Goal: Information Seeking & Learning: Learn about a topic

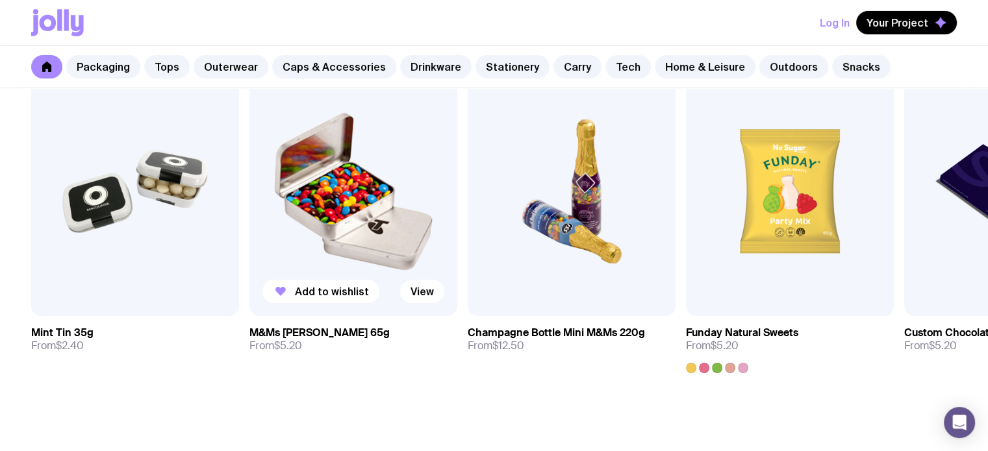
scroll to position [4618, 0]
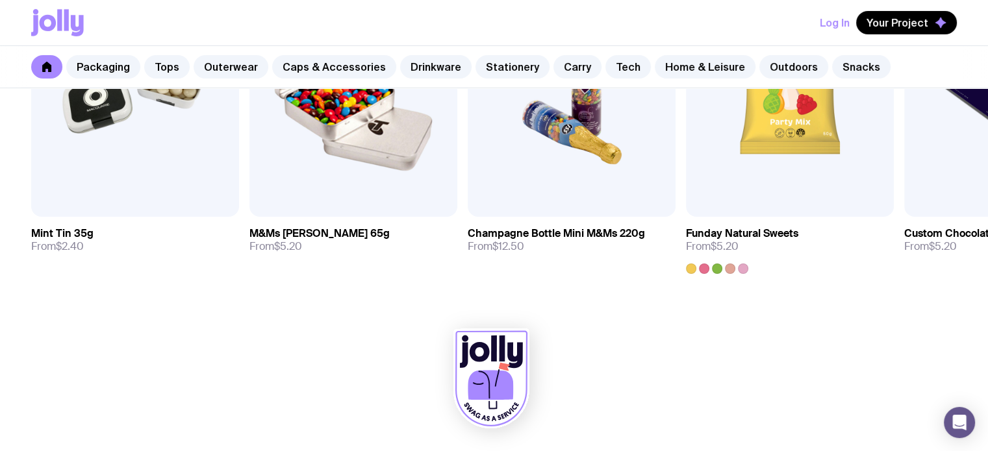
click at [79, 21] on icon at bounding box center [77, 25] width 13 height 21
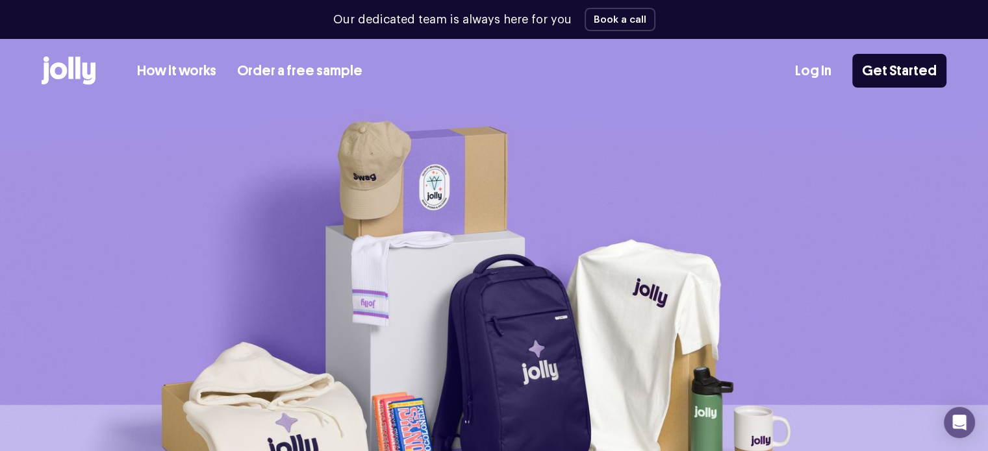
click at [169, 70] on link "How it works" at bounding box center [176, 70] width 79 height 21
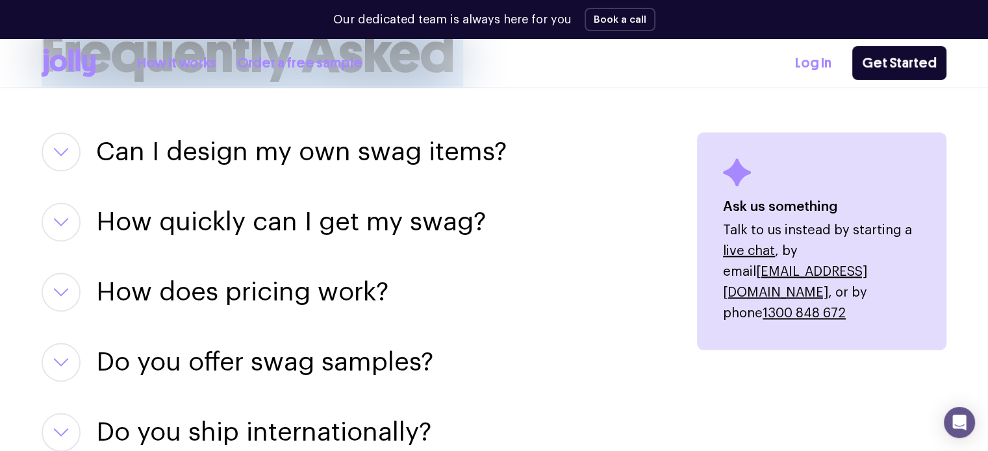
scroll to position [1818, 0]
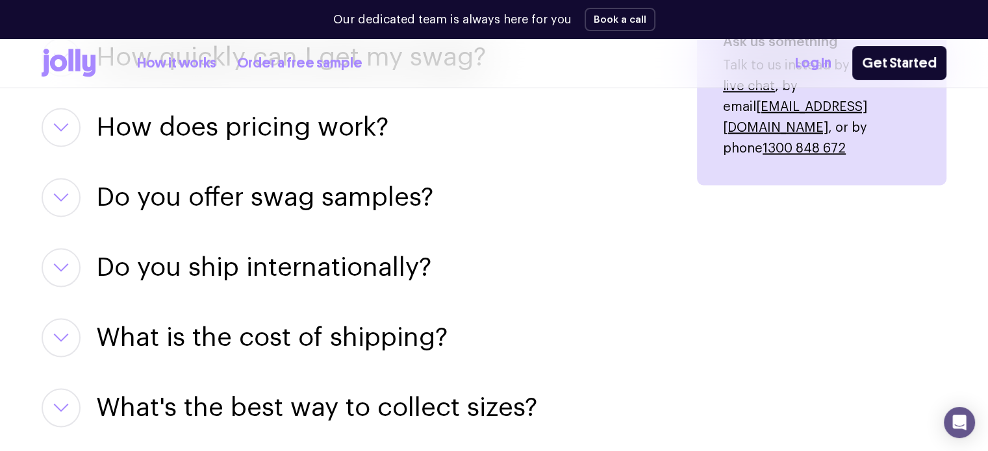
drag, startPoint x: 150, startPoint y: 133, endPoint x: 516, endPoint y: 286, distance: 396.7
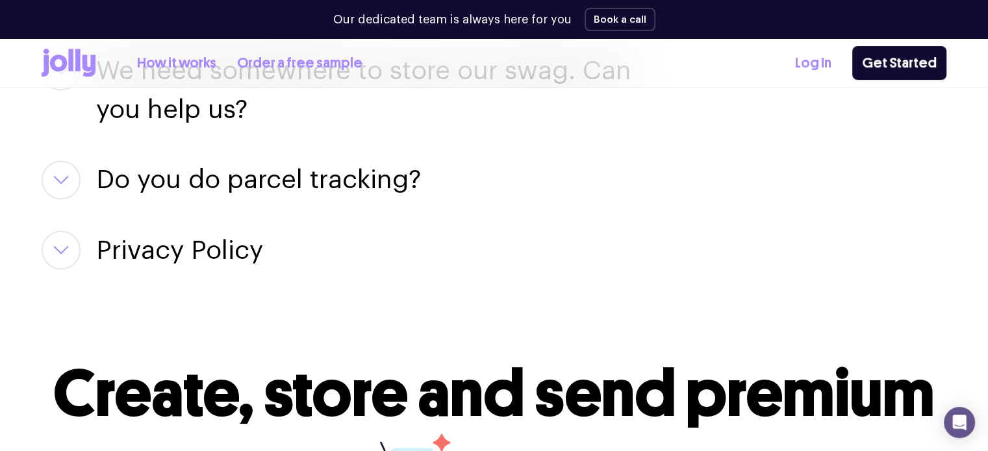
scroll to position [2208, 0]
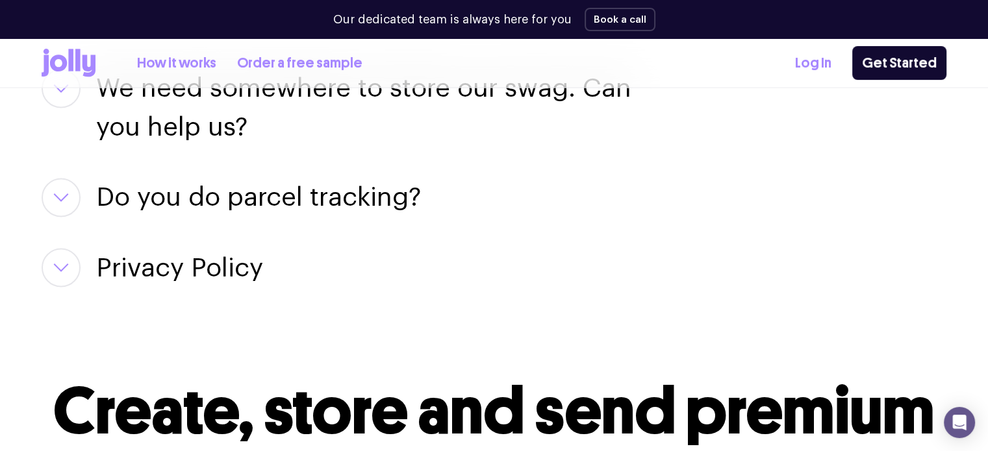
click at [190, 272] on h3 "Privacy Policy" at bounding box center [179, 267] width 167 height 39
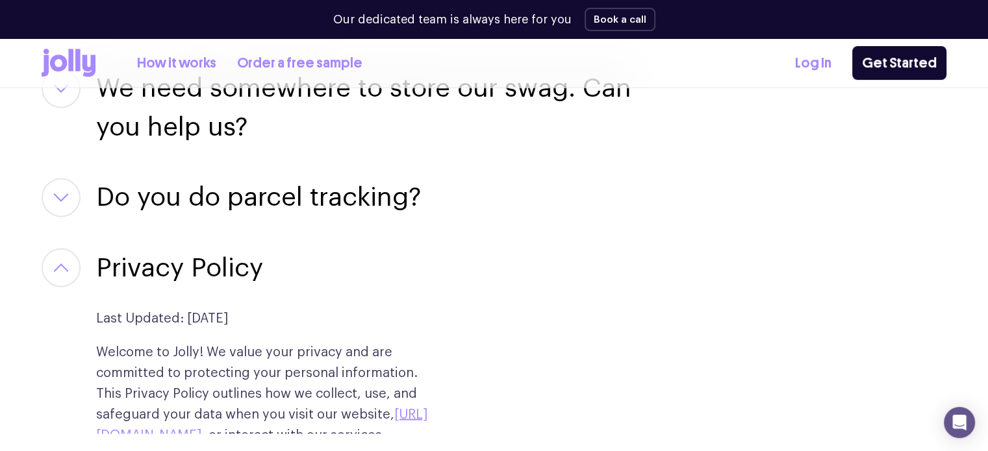
click at [195, 277] on h3 "Privacy Policy" at bounding box center [179, 267] width 167 height 39
click at [236, 199] on h3 "Do you do parcel tracking?" at bounding box center [258, 197] width 325 height 39
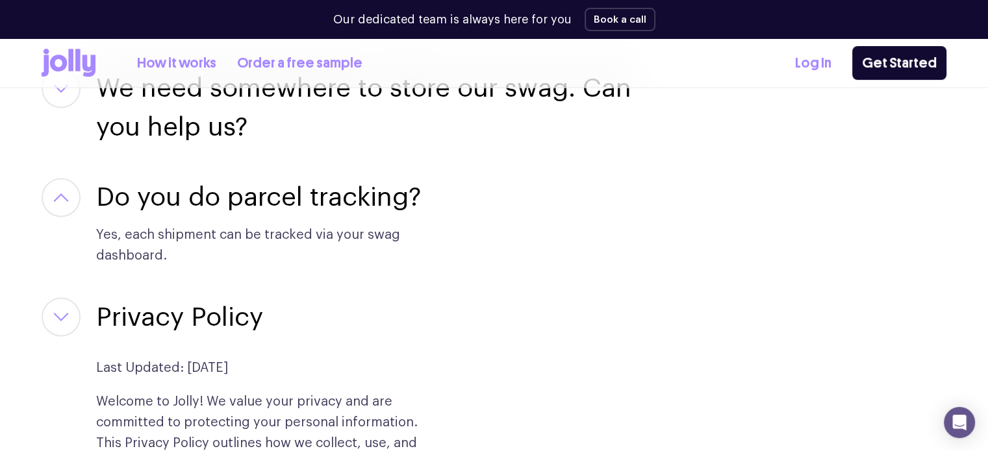
click at [62, 323] on button "button" at bounding box center [61, 316] width 39 height 39
click at [68, 317] on icon "button" at bounding box center [61, 316] width 16 height 9
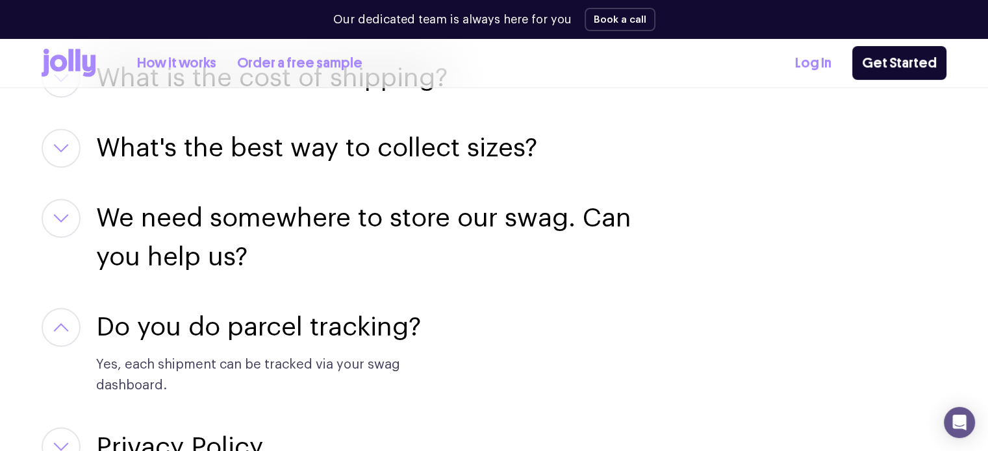
click at [71, 219] on button "button" at bounding box center [61, 218] width 39 height 39
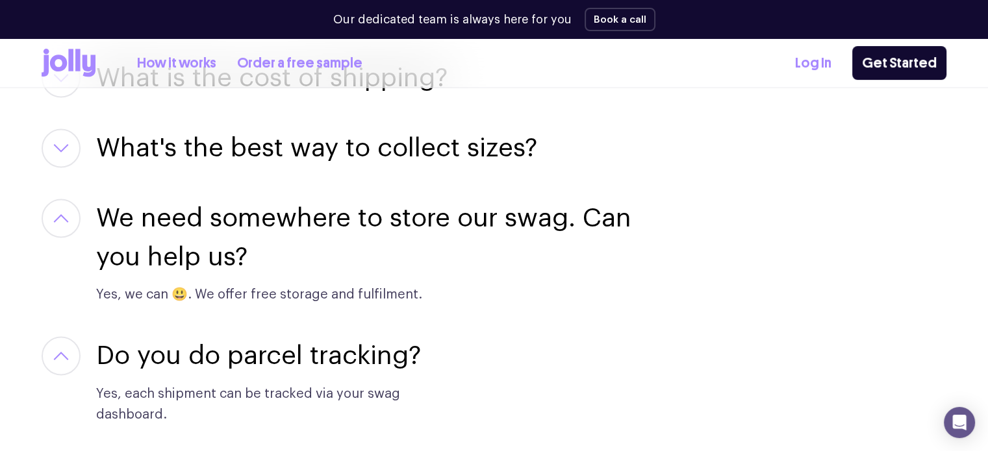
click at [71, 140] on button "button" at bounding box center [61, 148] width 39 height 39
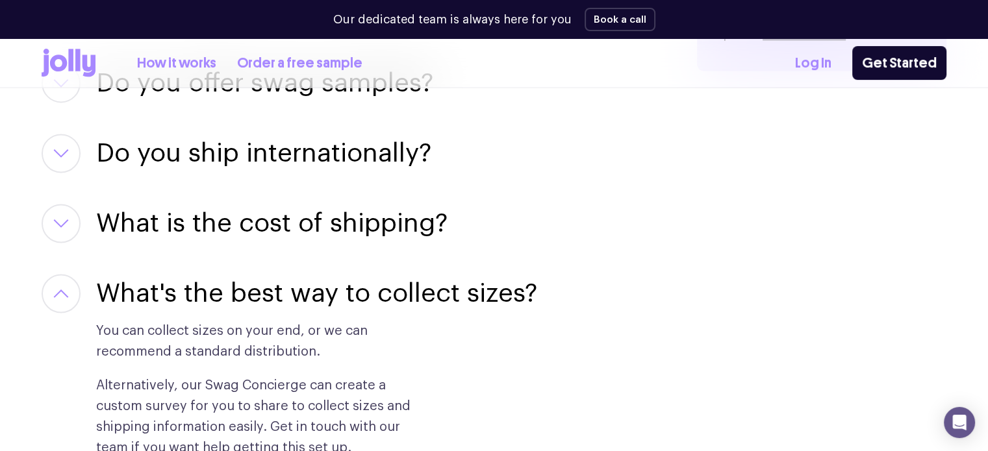
scroll to position [1688, 0]
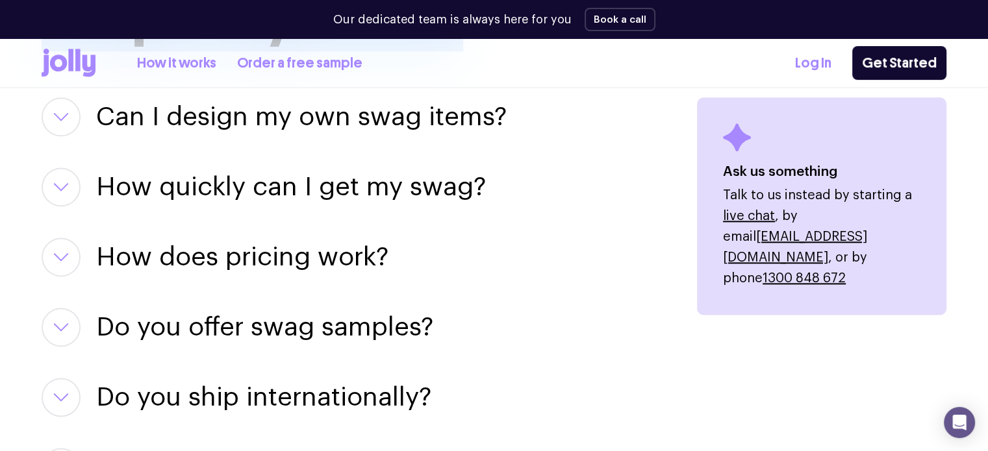
click at [56, 401] on icon "button" at bounding box center [61, 397] width 16 height 9
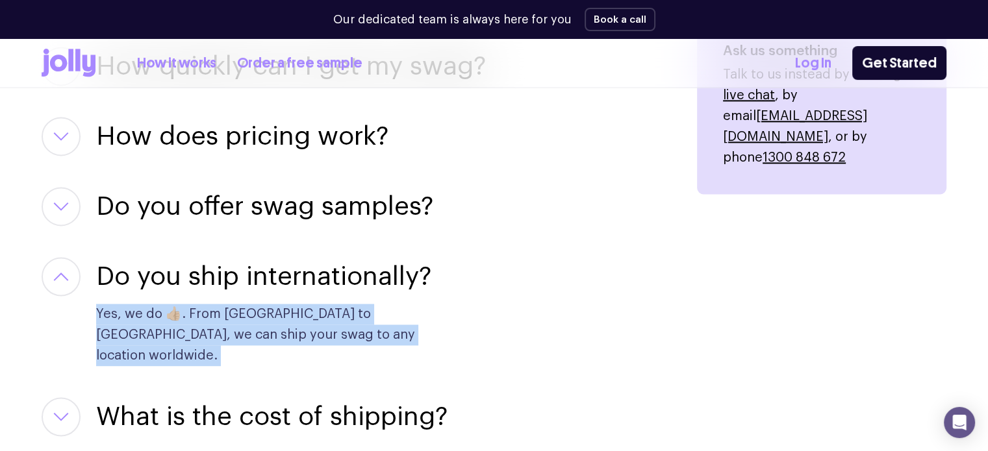
scroll to position [1818, 0]
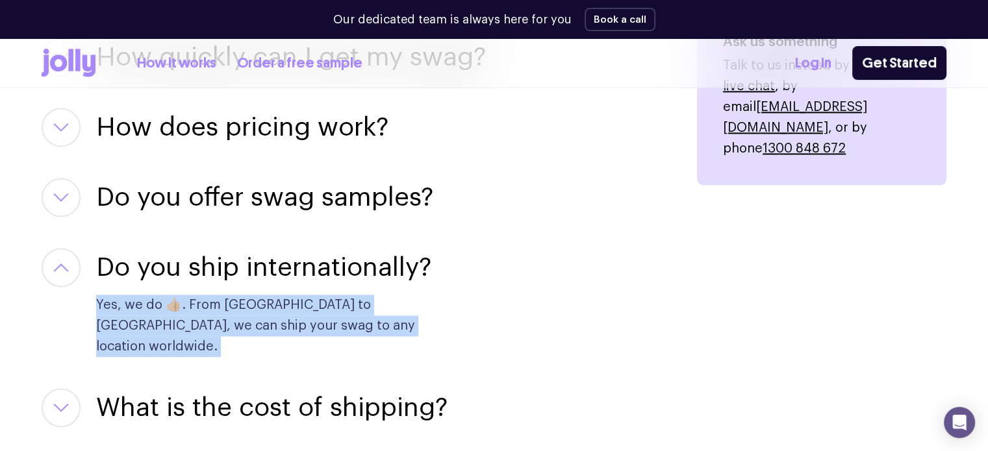
click at [56, 192] on button "button" at bounding box center [61, 197] width 39 height 39
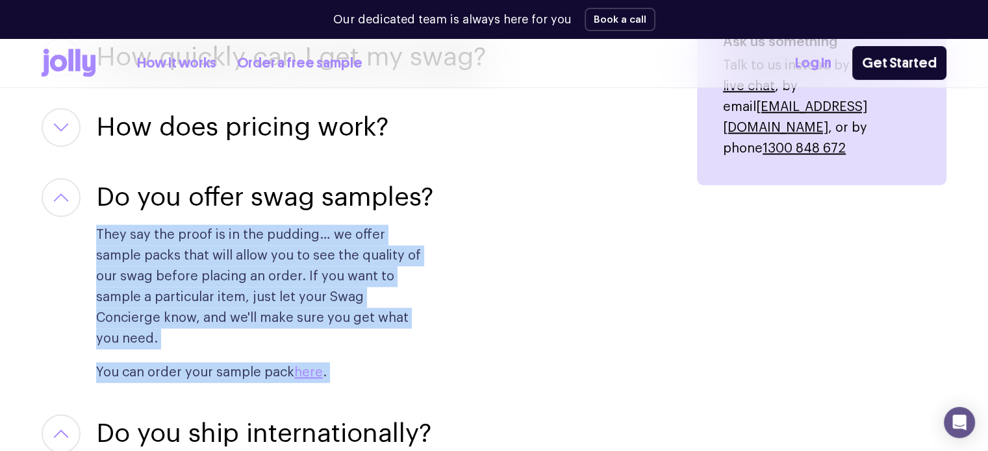
click at [73, 129] on button "button" at bounding box center [61, 127] width 39 height 39
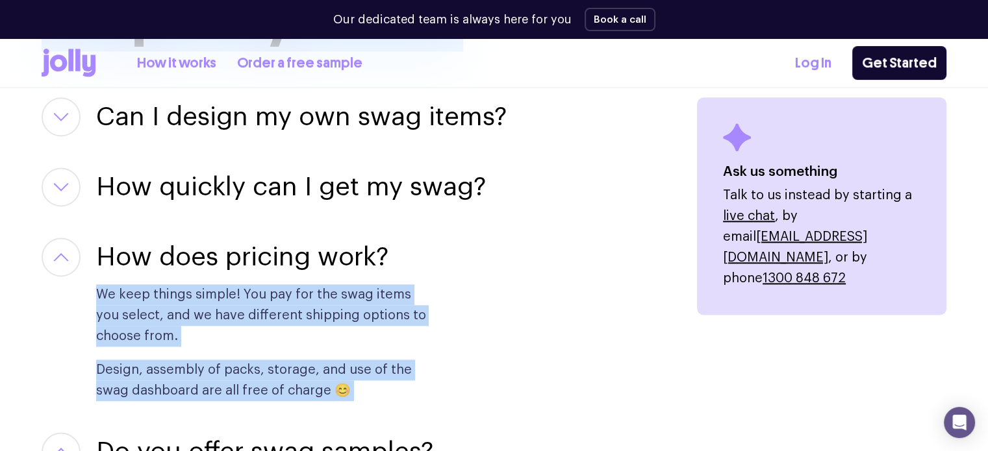
click at [69, 173] on button "button" at bounding box center [61, 187] width 39 height 39
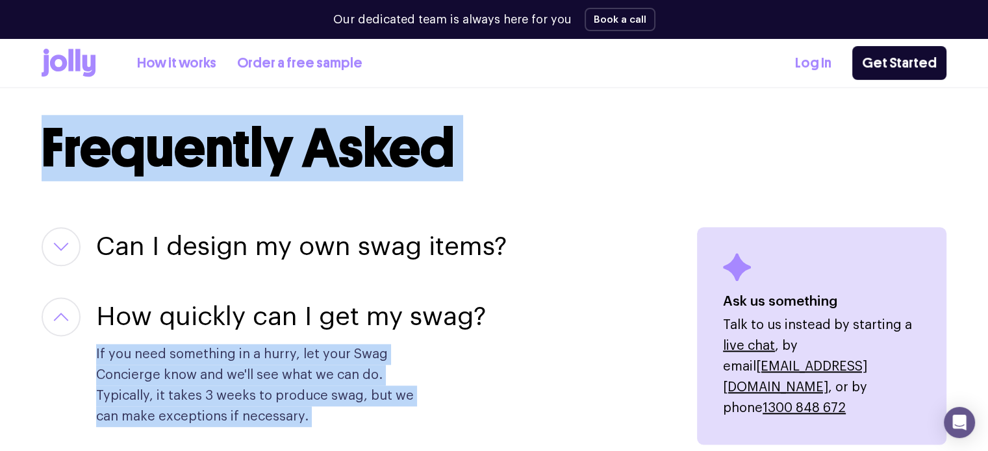
click at [67, 262] on button "button" at bounding box center [61, 246] width 39 height 39
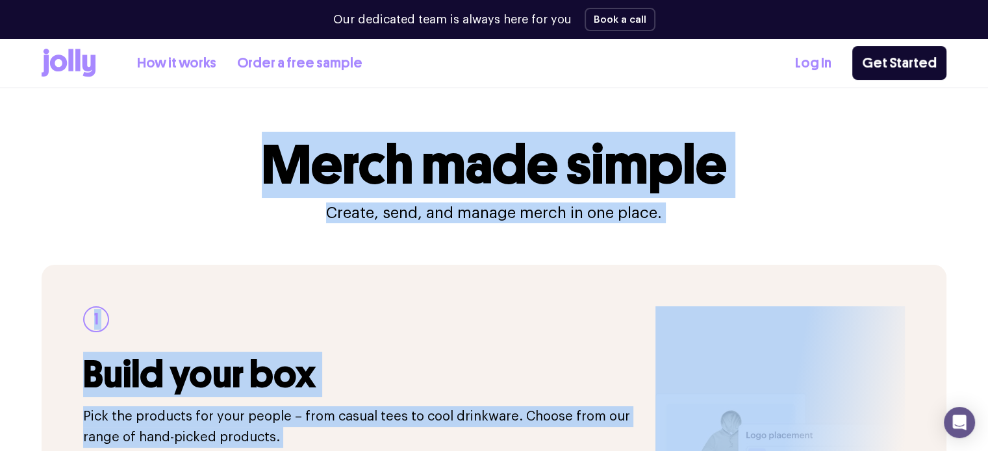
scroll to position [0, 0]
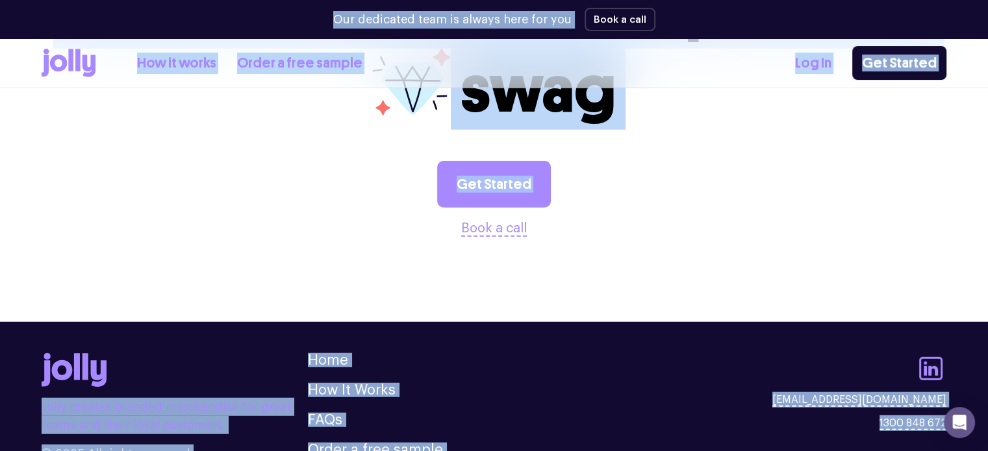
scroll to position [3488, 0]
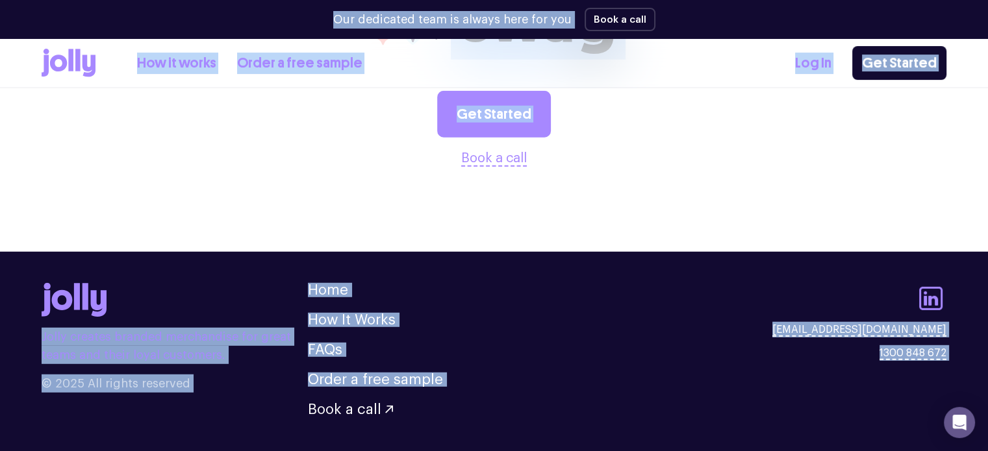
copy body "Lor ipsumdolo sita co adipis elit sed doe Temp i utla Etd magnaaliq enim ad min…"
click at [474, 283] on div "Jolly creates branded merchandise for great teams and their loyal customers. © …" at bounding box center [494, 350] width 904 height 134
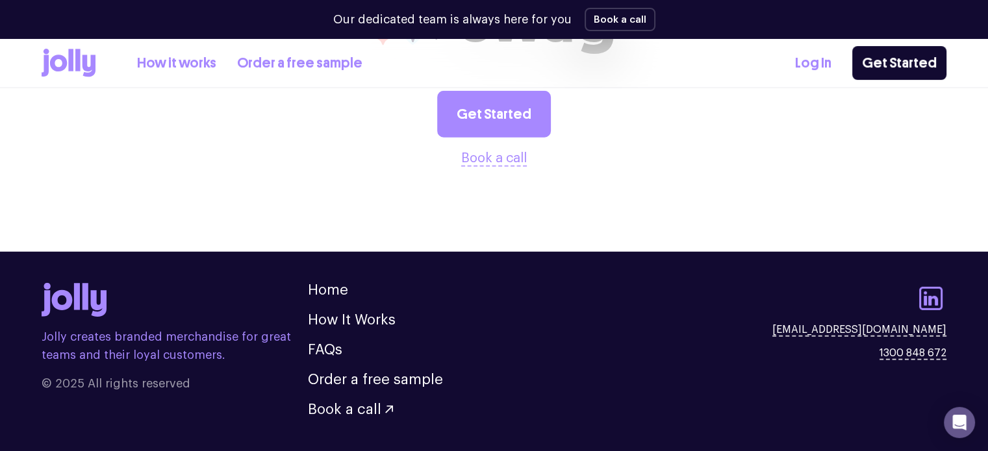
click at [186, 252] on footer "Jolly creates branded merchandise for great teams and their loyal customers. © …" at bounding box center [494, 360] width 988 height 217
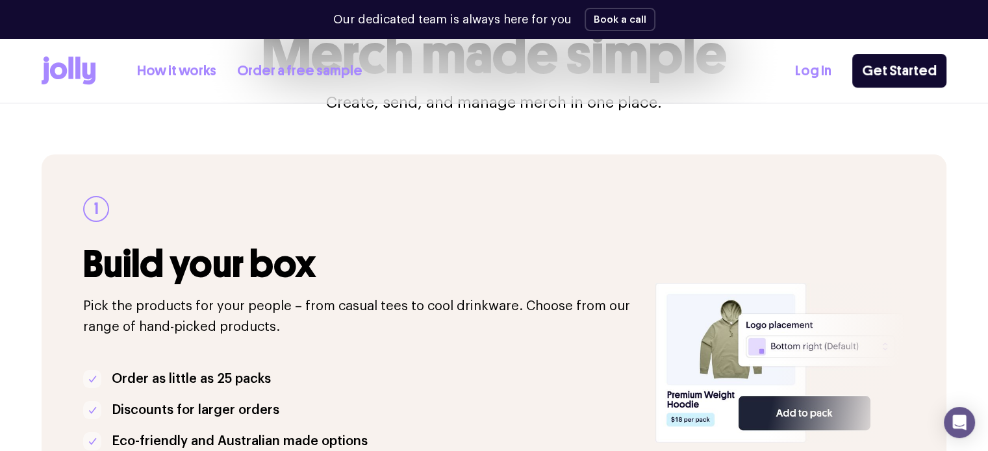
scroll to position [0, 0]
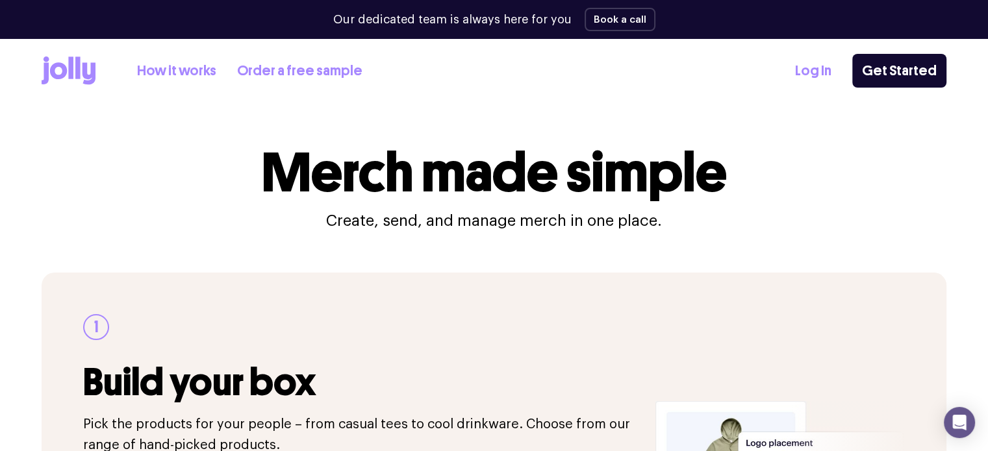
click at [88, 69] on icon at bounding box center [69, 70] width 54 height 29
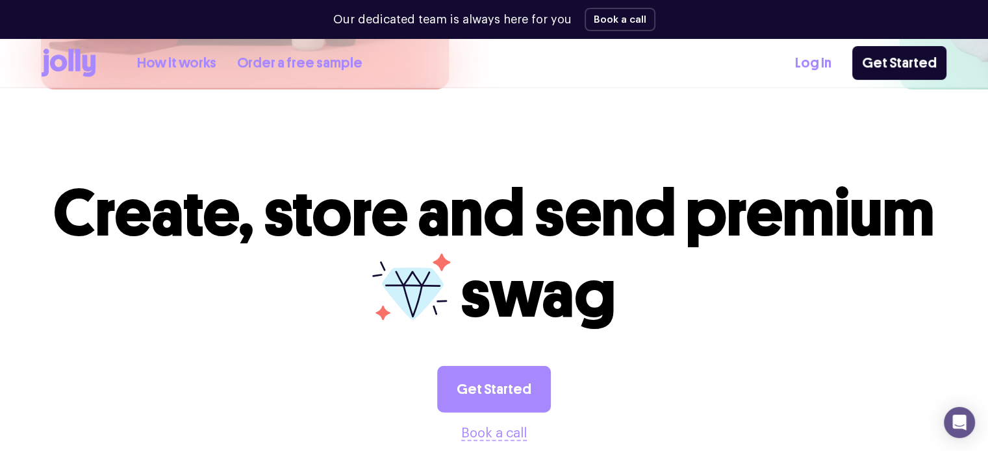
scroll to position [2084, 0]
